Goal: Task Accomplishment & Management: Use online tool/utility

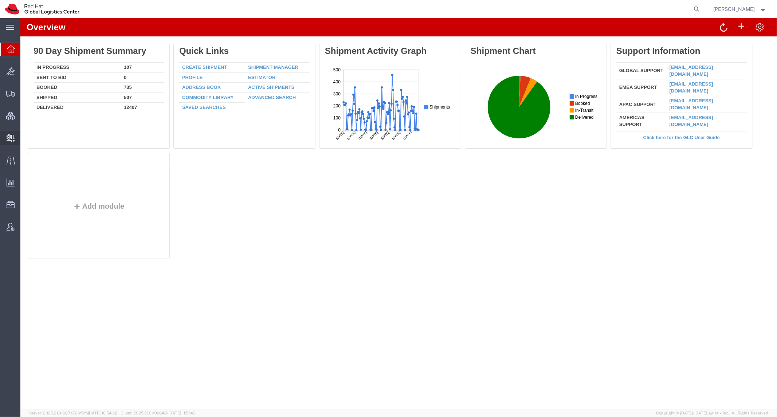
click at [0, 0] on span "Create Delivery" at bounding box center [0, 0] width 0 height 0
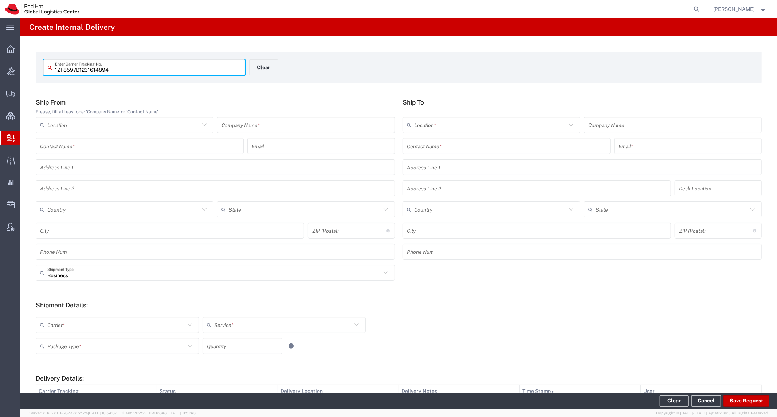
type input "1ZF8597B1231614894"
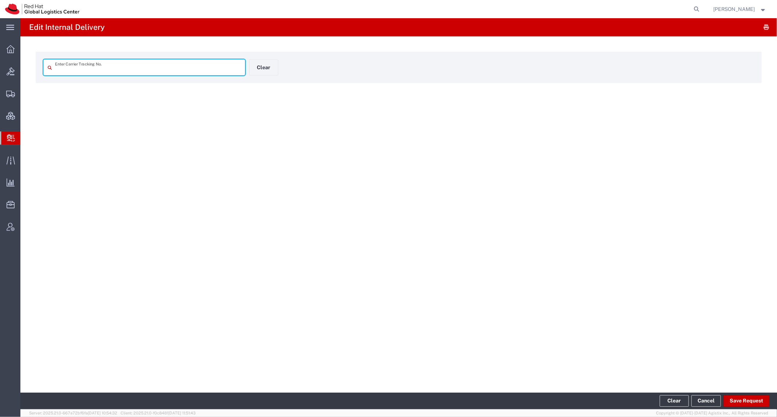
type input "1ZF8597B1231614894"
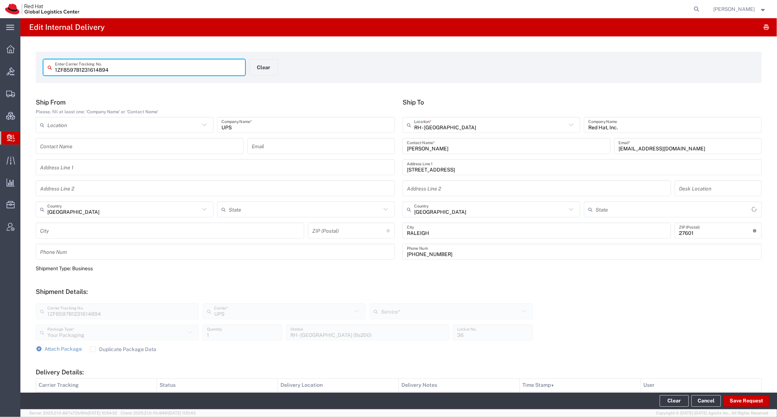
type input "[US_STATE]"
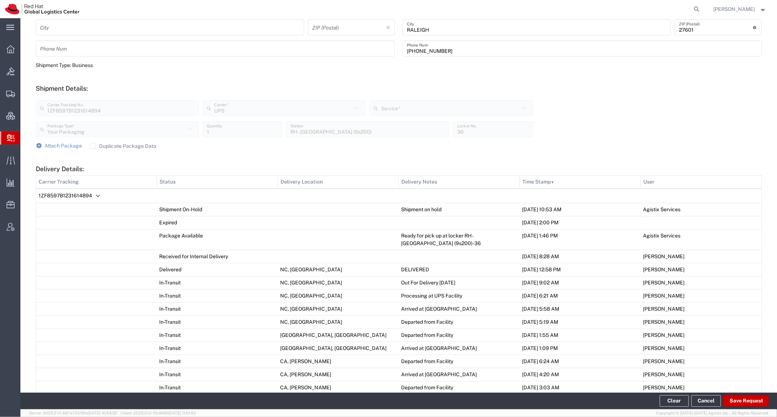
scroll to position [390, 0]
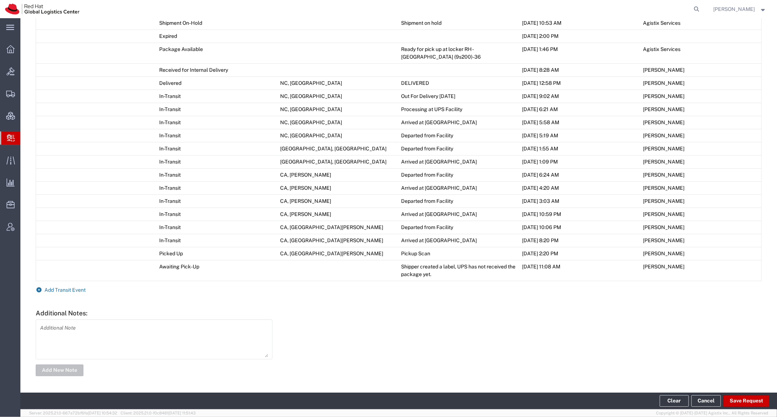
click at [81, 292] on span "Add Transit Event" at bounding box center [65, 290] width 41 height 6
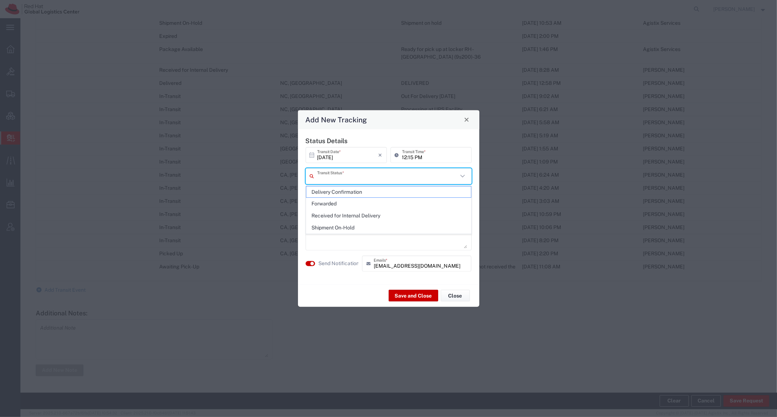
click at [352, 172] on input "text" at bounding box center [387, 176] width 141 height 13
click at [360, 195] on span "Delivery Confirmation" at bounding box center [389, 192] width 165 height 11
type input "Delivery Confirmation"
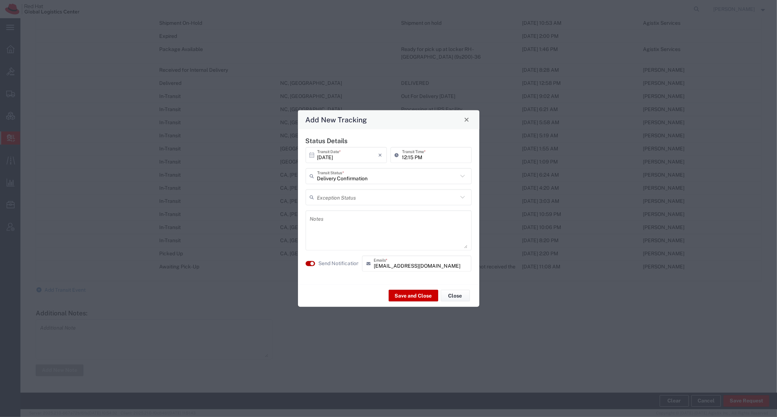
click at [310, 265] on button "button" at bounding box center [310, 263] width 9 height 5
click at [411, 292] on button "Save and Close" at bounding box center [414, 296] width 50 height 12
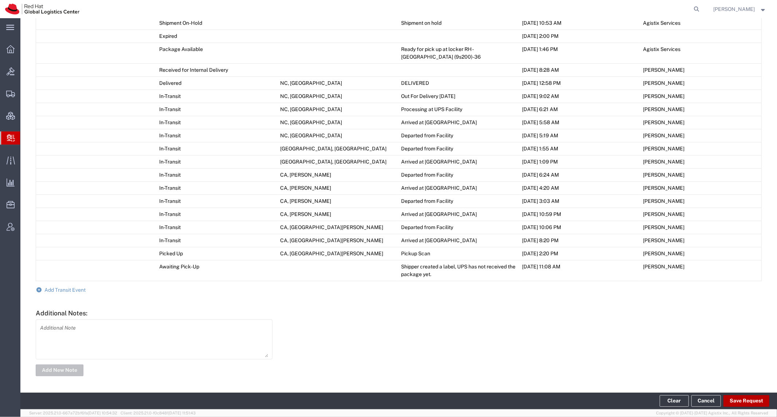
click at [752, 404] on button "Save Request" at bounding box center [747, 401] width 46 height 12
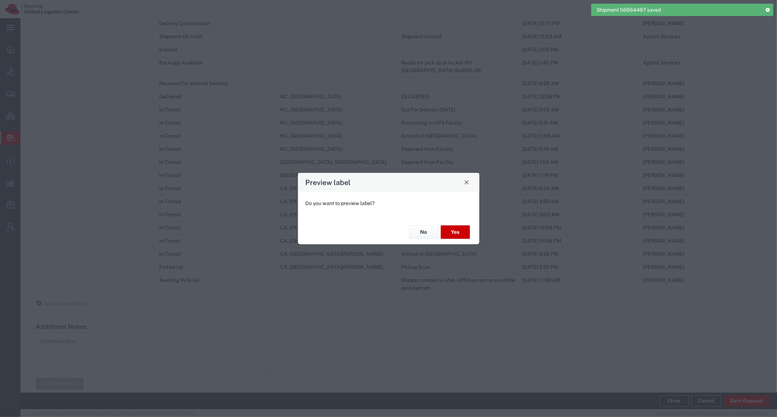
scroll to position [417, 0]
type input "Your Packaging"
click at [426, 237] on button "No" at bounding box center [423, 232] width 29 height 13
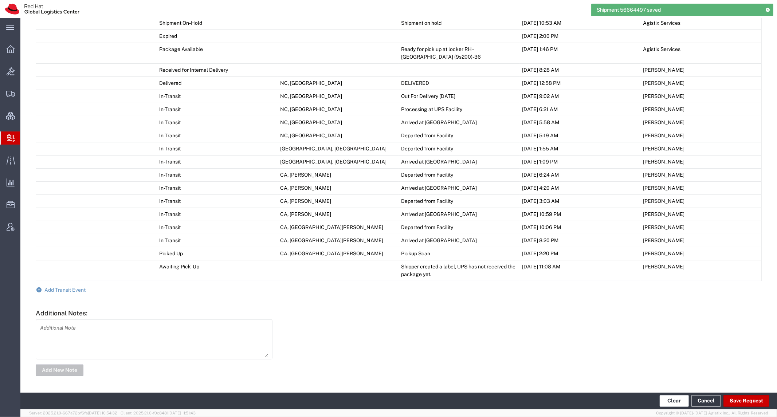
click at [678, 397] on button "Clear" at bounding box center [674, 401] width 29 height 12
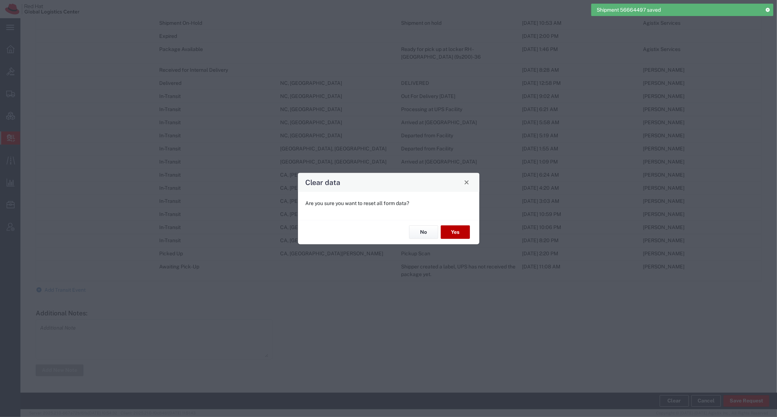
click at [460, 238] on button "Yes" at bounding box center [455, 232] width 29 height 13
